Goal: Task Accomplishment & Management: Use online tool/utility

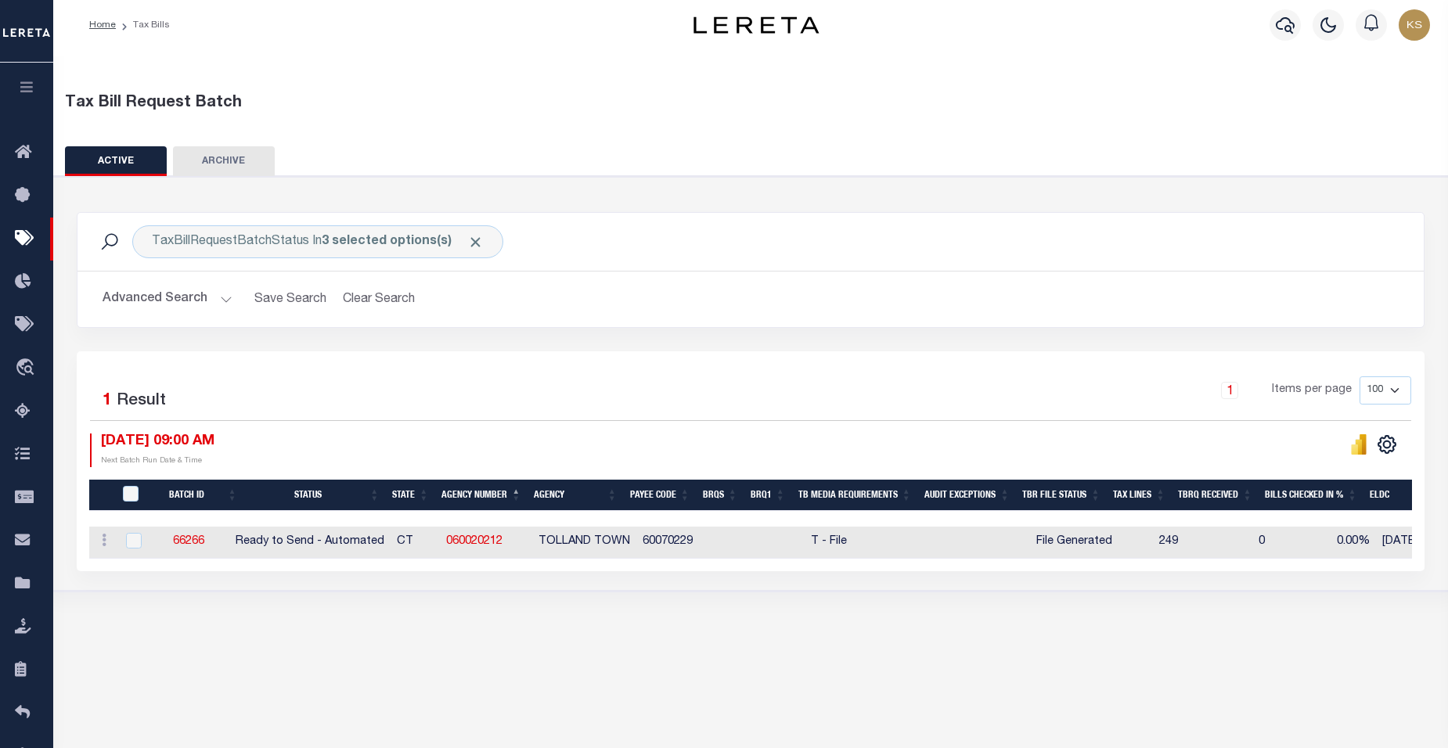
scroll to position [6, 0]
click at [133, 544] on input "checkbox" at bounding box center [134, 541] width 16 height 16
checkbox input "true"
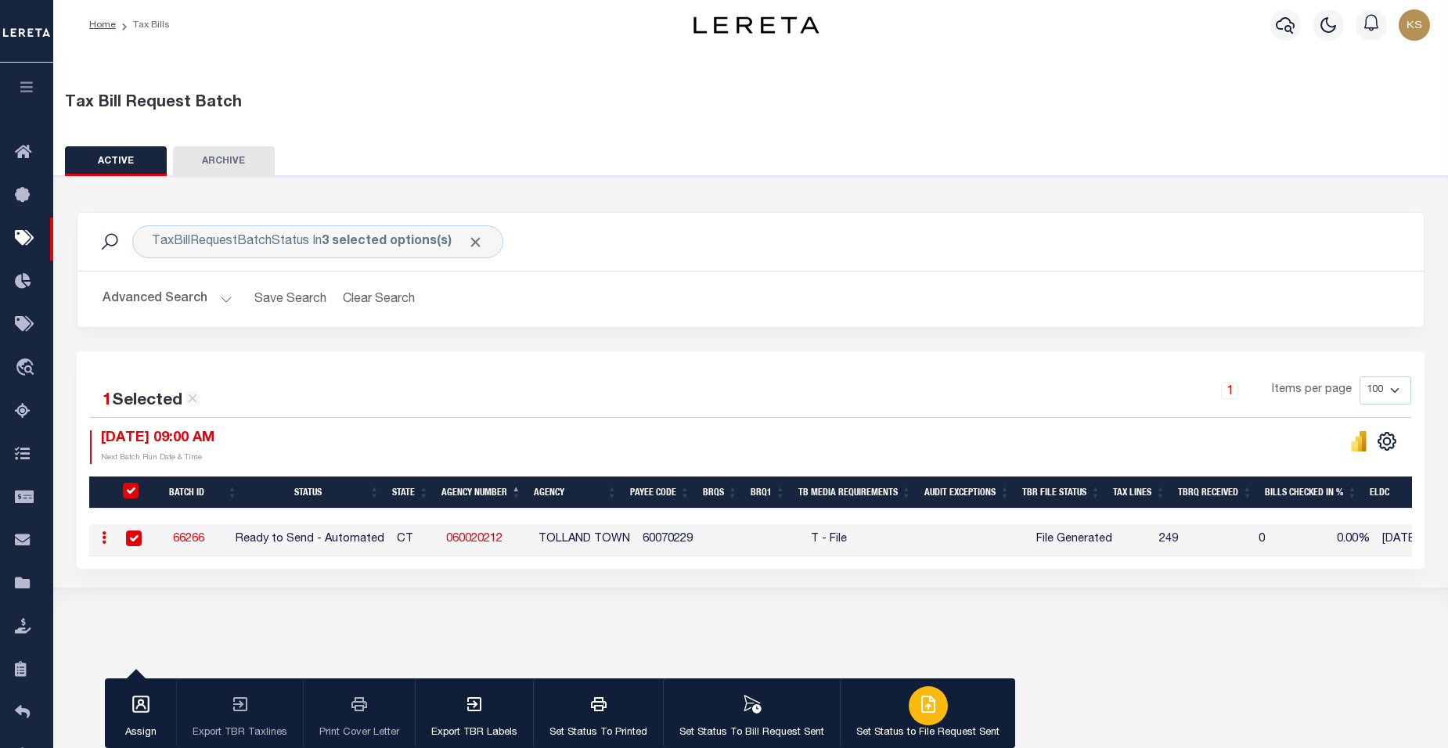
click at [924, 710] on icon "button" at bounding box center [928, 704] width 19 height 19
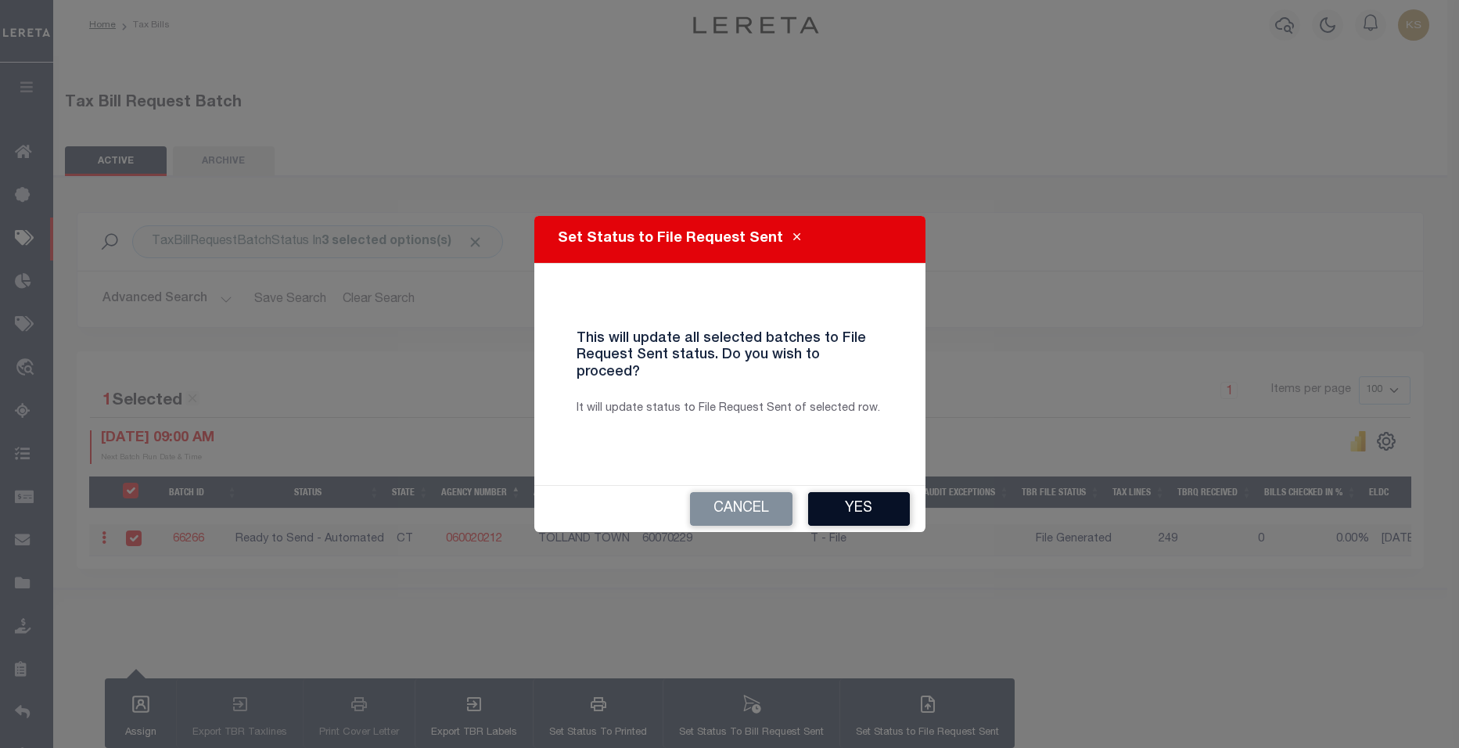
click at [867, 498] on button "Yes" at bounding box center [859, 509] width 102 height 34
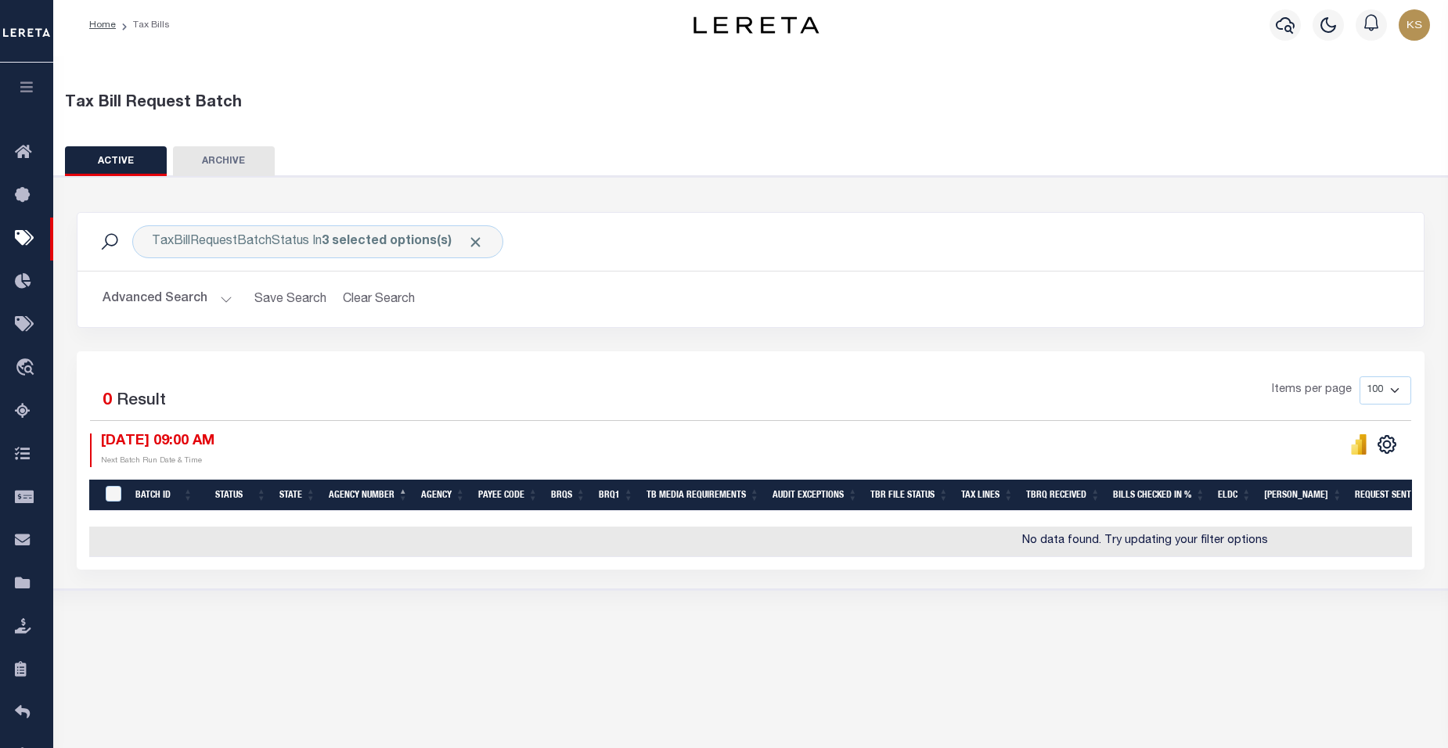
click at [224, 298] on button "Advanced Search" at bounding box center [168, 299] width 130 height 31
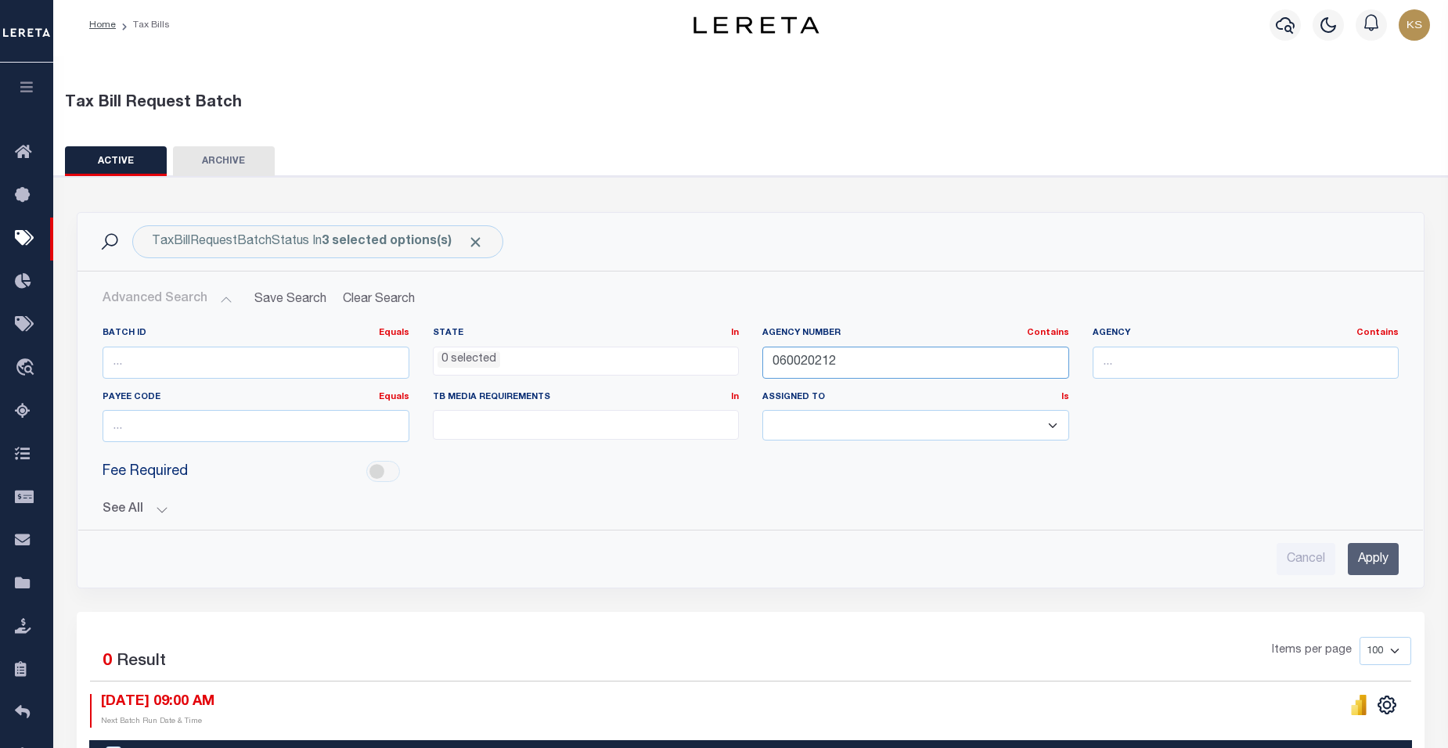
drag, startPoint x: 859, startPoint y: 362, endPoint x: 678, endPoint y: 359, distance: 180.8
click at [678, 359] on div "Batch ID Equals Equals Is Not Equal To Is Greater Than Is Less Than State In In…" at bounding box center [750, 391] width 1319 height 128
type input "060020232"
click at [1383, 555] on input "Apply" at bounding box center [1372, 559] width 51 height 32
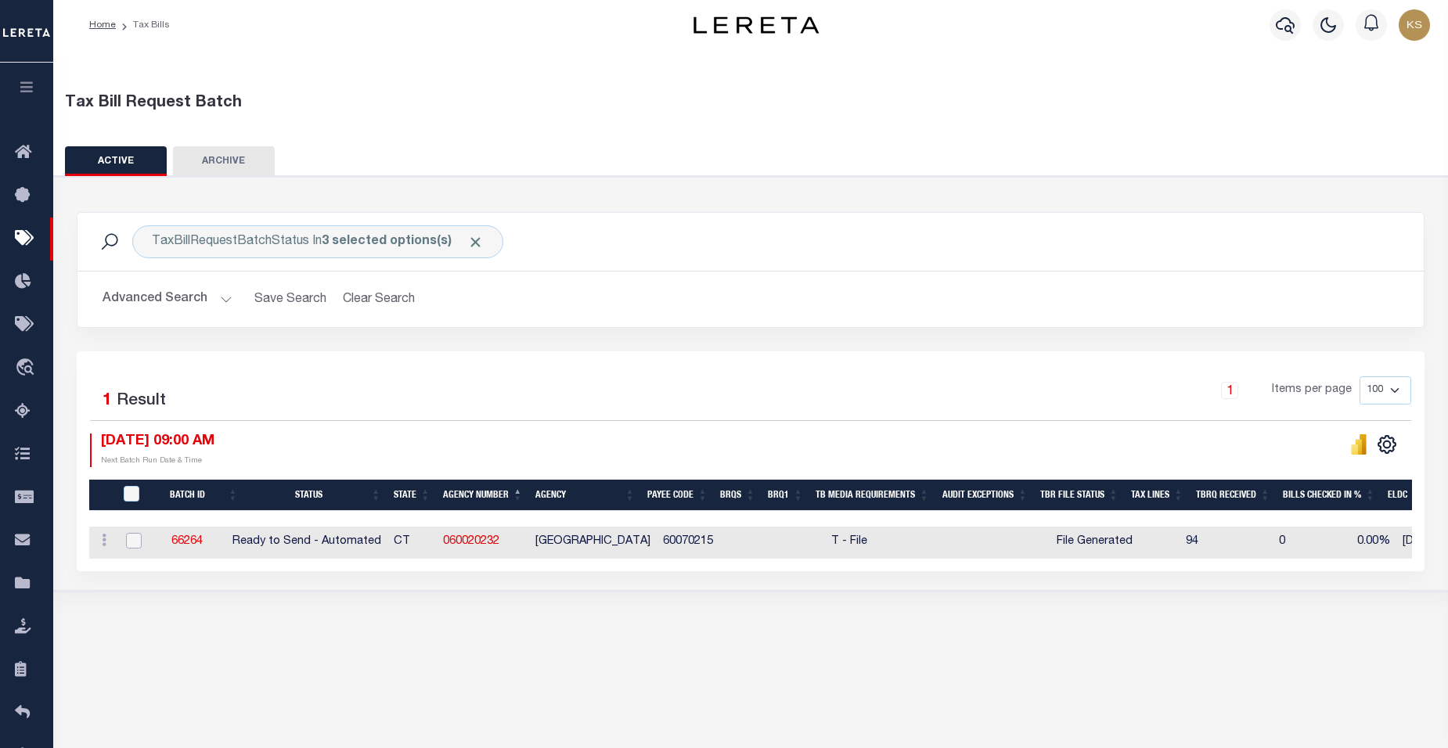
click at [135, 538] on input "checkbox" at bounding box center [134, 541] width 16 height 16
checkbox input "true"
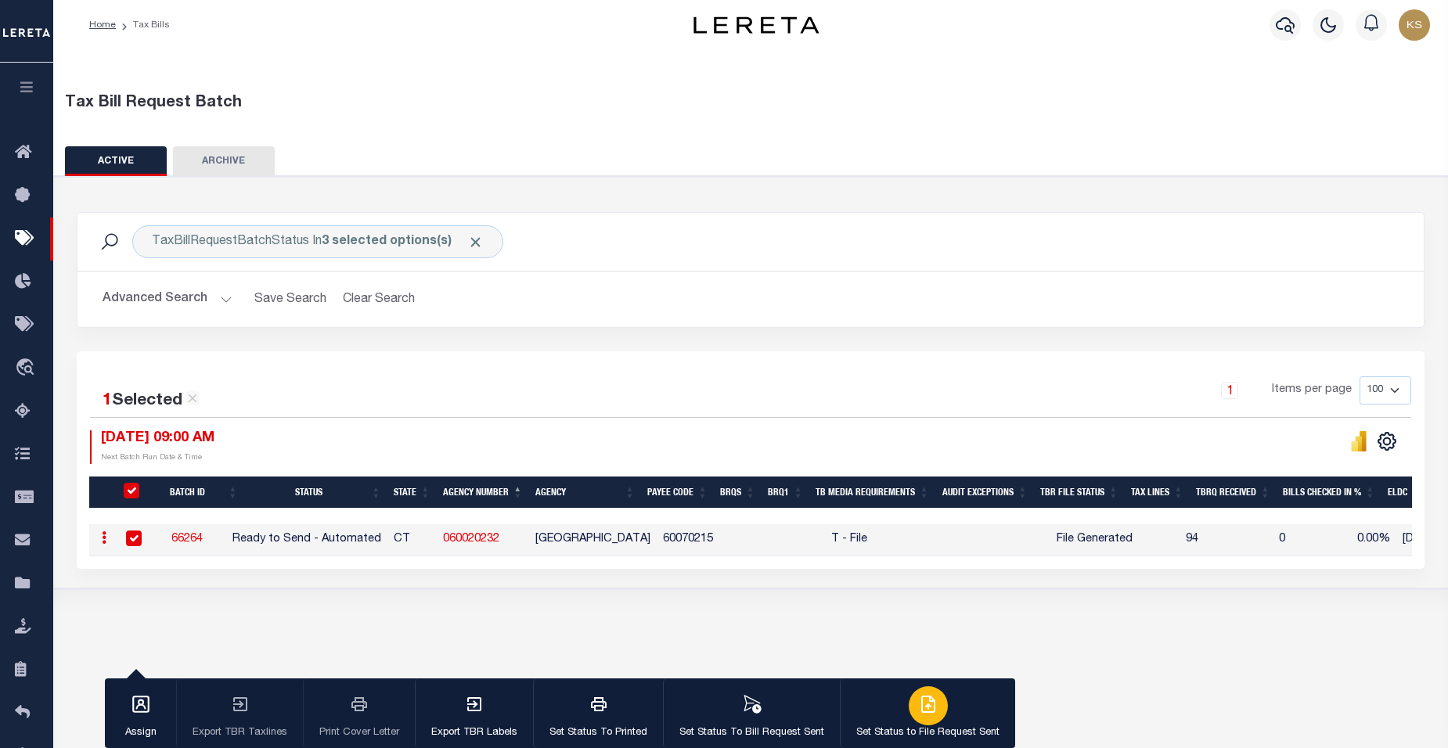
click at [926, 721] on div "button" at bounding box center [927, 705] width 39 height 39
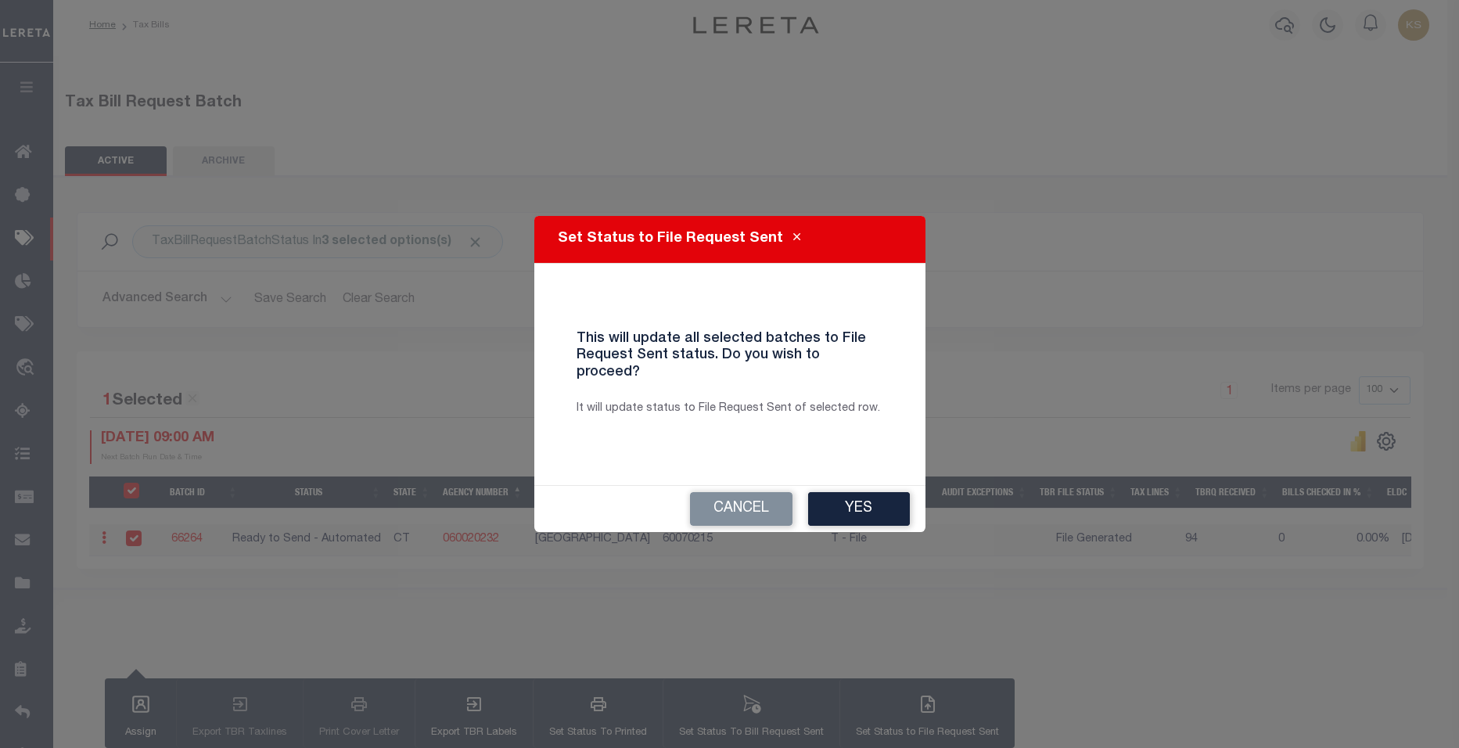
click at [862, 499] on button "Yes" at bounding box center [859, 509] width 102 height 34
